Goal: Transaction & Acquisition: Download file/media

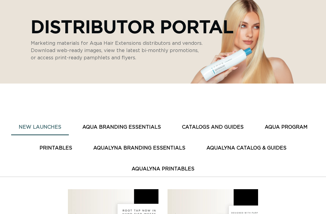
scroll to position [0, 283]
click at [243, 141] on button "AquaLyna Catalog & Guides" at bounding box center [246, 148] width 95 height 15
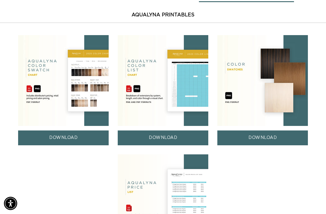
scroll to position [0, 0]
click at [181, 190] on img at bounding box center [163, 199] width 91 height 91
click at [176, 185] on img at bounding box center [163, 199] width 91 height 91
click at [191, 194] on img at bounding box center [163, 199] width 91 height 91
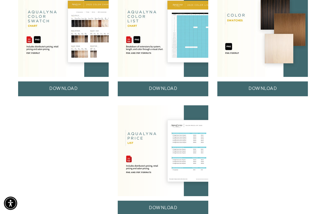
scroll to position [0, 567]
click at [170, 206] on link "DOWNLOAD" at bounding box center [163, 207] width 91 height 15
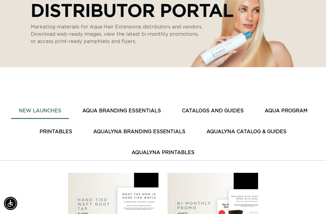
scroll to position [0, 567]
click at [246, 124] on button "AquaLyna Catalog & Guides" at bounding box center [246, 131] width 95 height 15
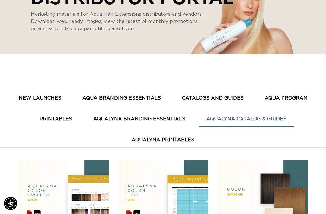
scroll to position [106, 0]
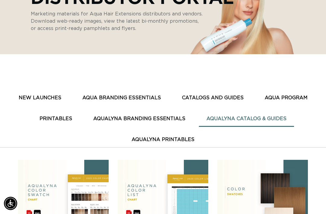
click at [78, 195] on img at bounding box center [63, 205] width 91 height 91
click at [87, 193] on img at bounding box center [63, 205] width 91 height 91
click at [87, 197] on img at bounding box center [63, 205] width 91 height 91
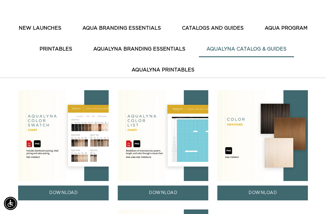
click at [78, 188] on link "DOWNLOAD" at bounding box center [63, 192] width 91 height 15
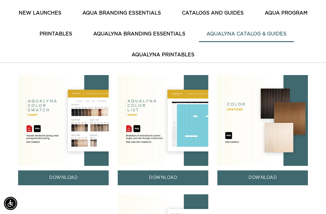
click at [177, 123] on img at bounding box center [163, 120] width 91 height 91
click at [167, 170] on link "DOWNLOAD" at bounding box center [163, 177] width 91 height 15
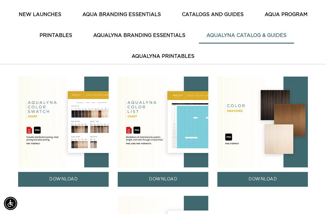
scroll to position [0, 257]
